Goal: Information Seeking & Learning: Check status

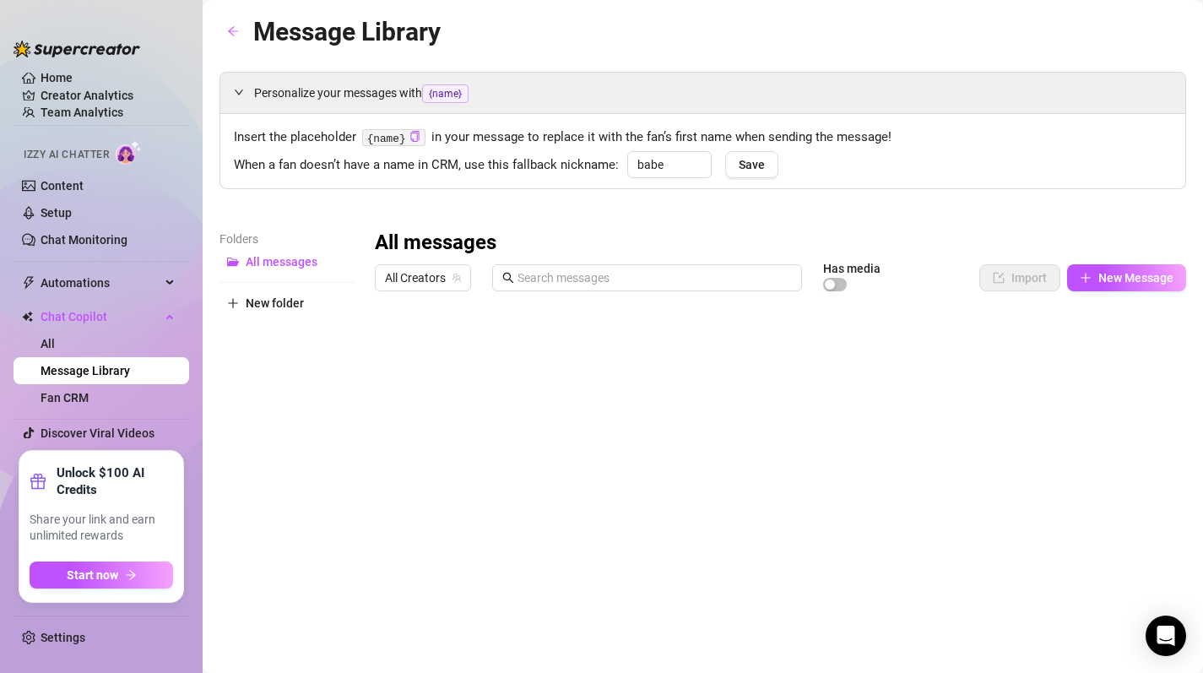
click at [111, 84] on ul "Home Creator Analytics Team Analytics Izzy AI Chatter Content Setup Chat Monito…" at bounding box center [102, 255] width 176 height 378
click at [109, 95] on link "Creator Analytics" at bounding box center [108, 95] width 135 height 27
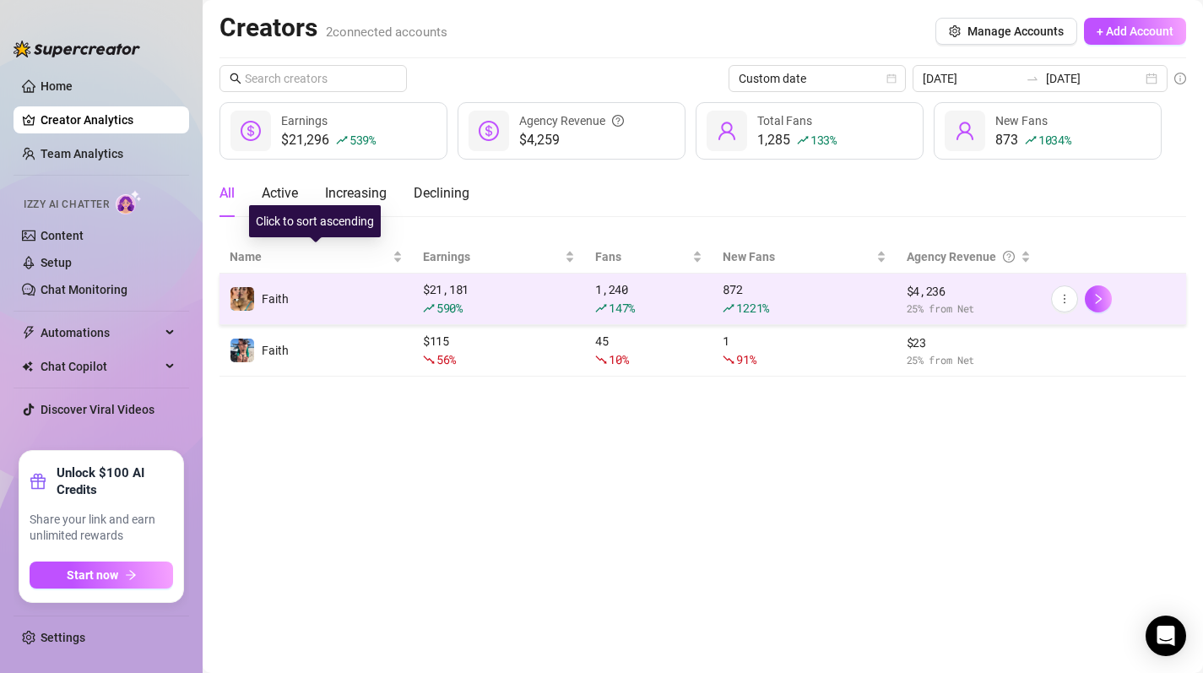
click at [491, 304] on div "590 %" at bounding box center [499, 308] width 152 height 19
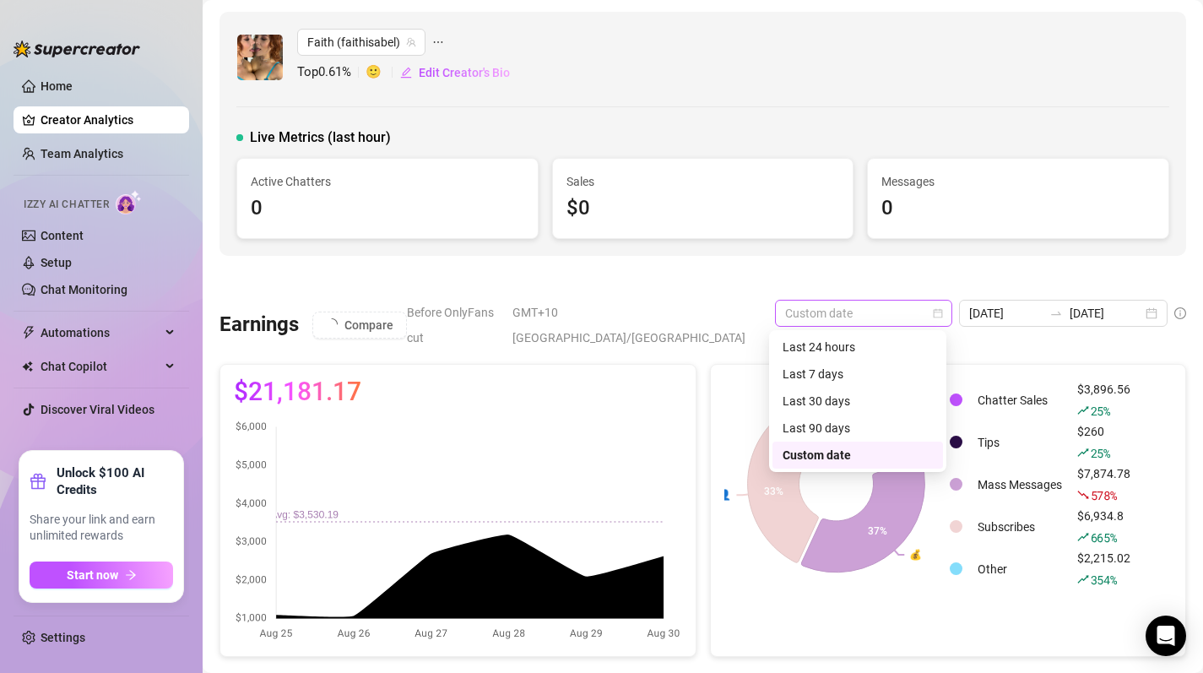
click at [934, 320] on span "Custom date" at bounding box center [863, 313] width 157 height 25
click at [852, 404] on div "Last 30 days" at bounding box center [858, 401] width 150 height 19
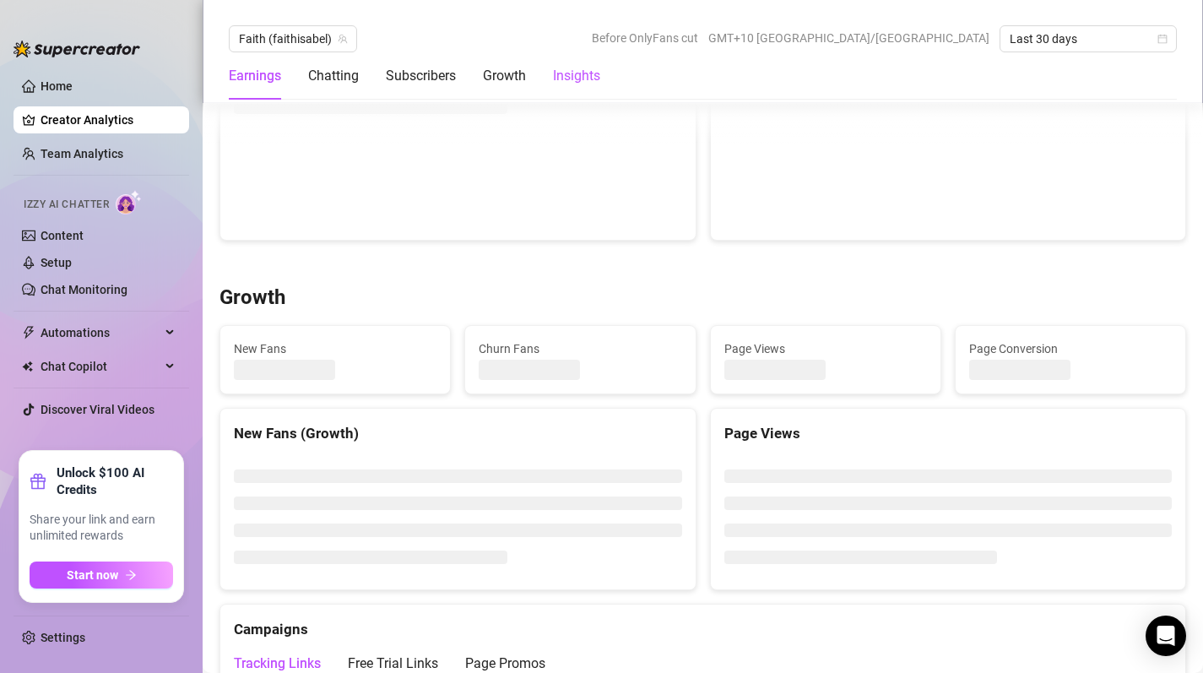
click at [557, 79] on div "Insights" at bounding box center [576, 76] width 47 height 20
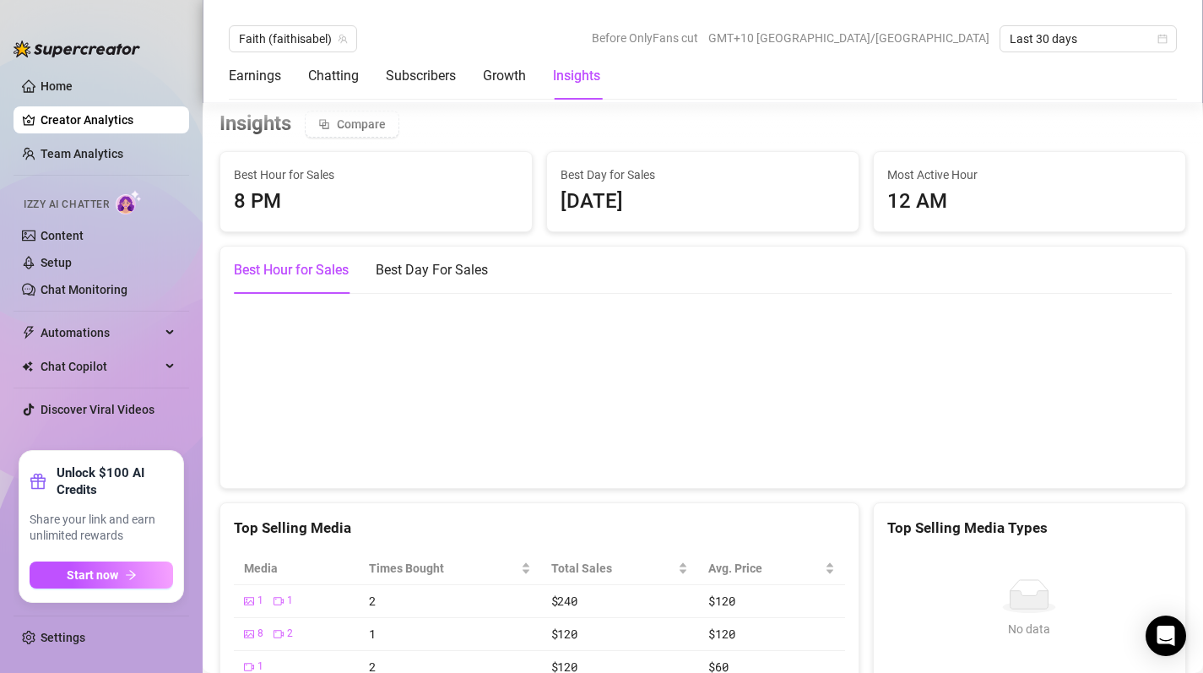
scroll to position [2572, 0]
